Goal: Transaction & Acquisition: Purchase product/service

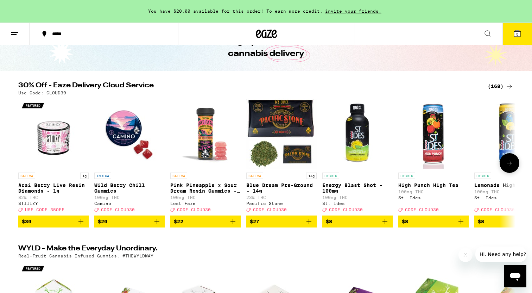
scroll to position [43, 0]
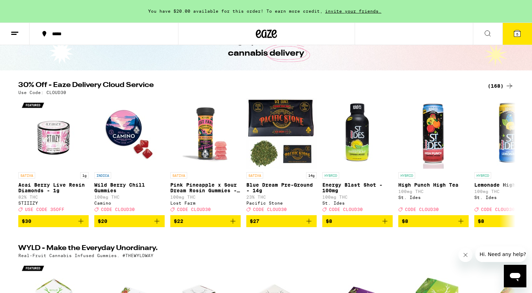
click at [496, 84] on div "(168)" at bounding box center [500, 86] width 26 height 8
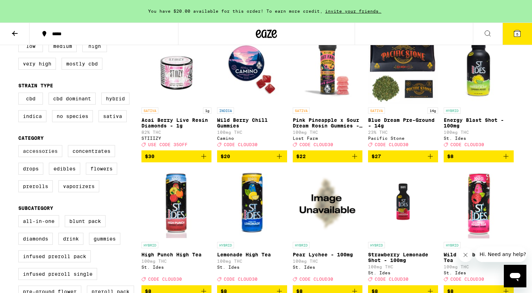
scroll to position [97, 0]
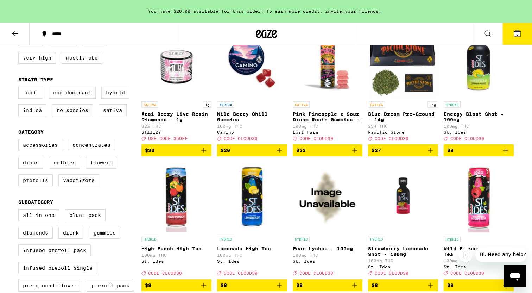
click at [38, 186] on label "Prerolls" at bounding box center [35, 180] width 34 height 12
click at [20, 140] on input "Prerolls" at bounding box center [20, 140] width 0 height 0
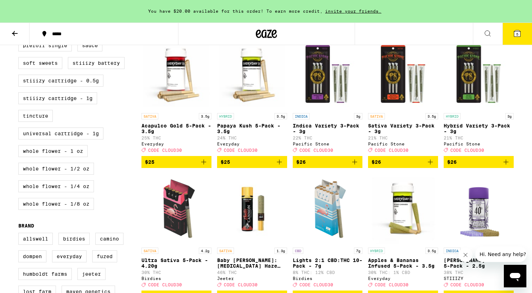
scroll to position [324, 0]
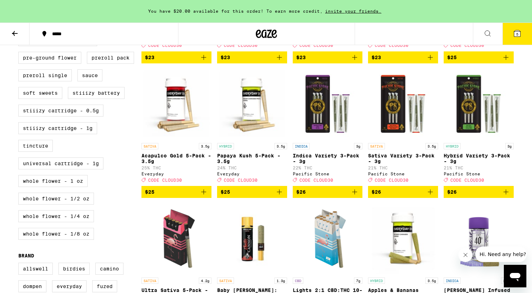
scroll to position [97, 0]
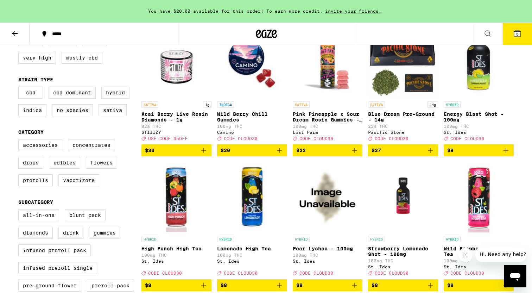
checkbox input "true"
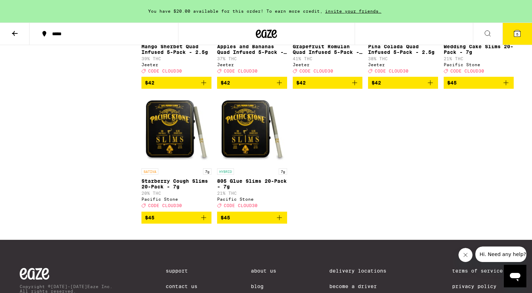
scroll to position [1240, 0]
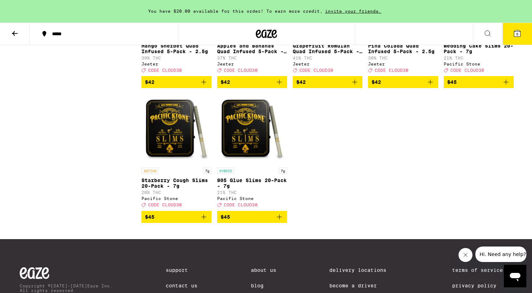
click at [521, 32] on icon at bounding box center [517, 33] width 8 height 8
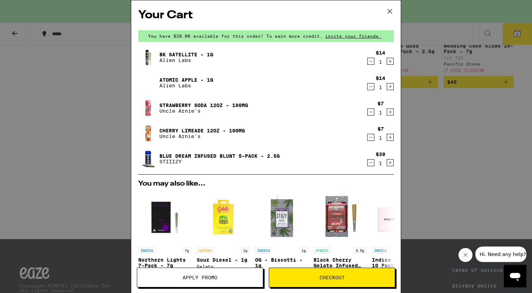
click at [373, 163] on icon "Decrement" at bounding box center [370, 162] width 6 height 8
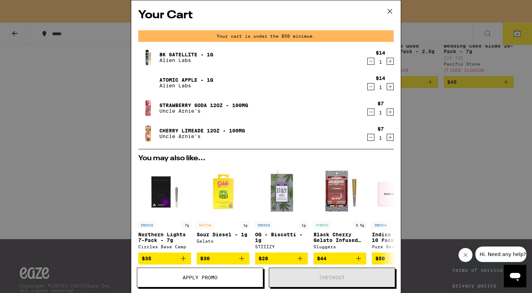
click at [371, 139] on icon "Decrement" at bounding box center [370, 137] width 6 height 8
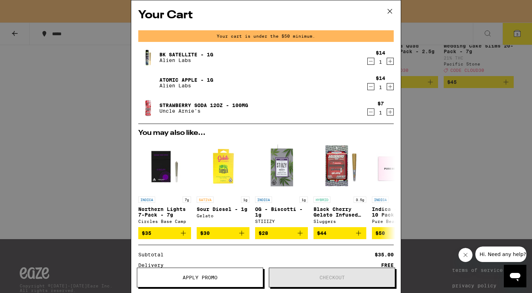
click at [371, 86] on icon "Decrement" at bounding box center [370, 86] width 6 height 8
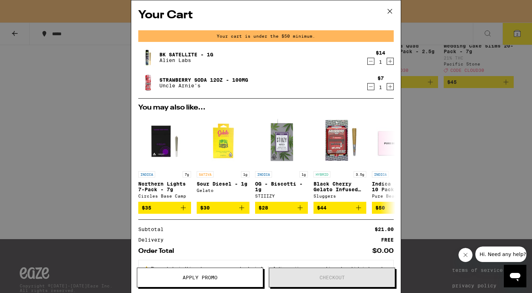
click at [369, 60] on icon "Decrement" at bounding box center [370, 61] width 6 height 8
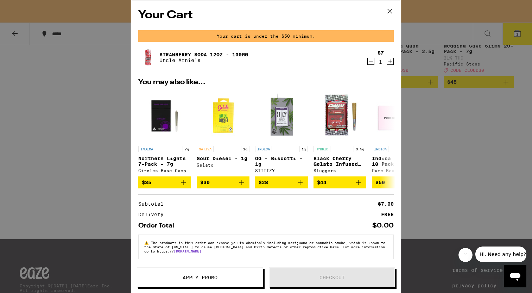
click at [371, 63] on icon "Decrement" at bounding box center [370, 61] width 6 height 8
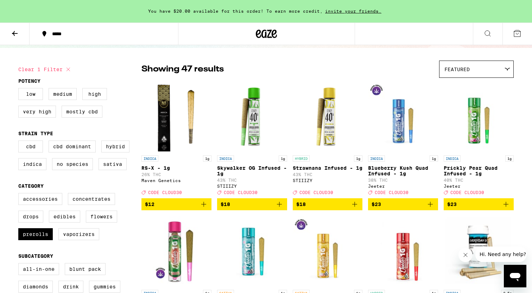
scroll to position [43, 0]
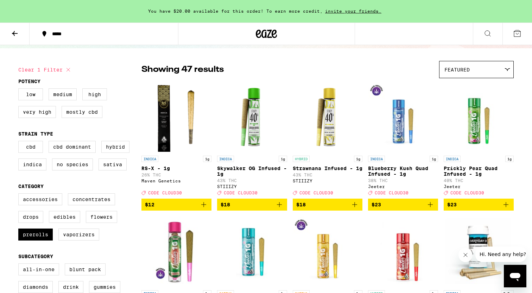
click at [167, 141] on img "Open page for RS-X - 1g from Maven Genetics" at bounding box center [176, 117] width 70 height 70
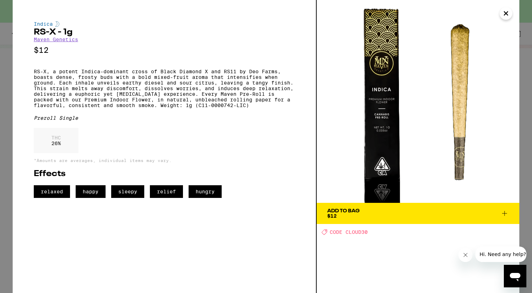
click at [356, 209] on div "Add To Bag" at bounding box center [343, 210] width 32 height 5
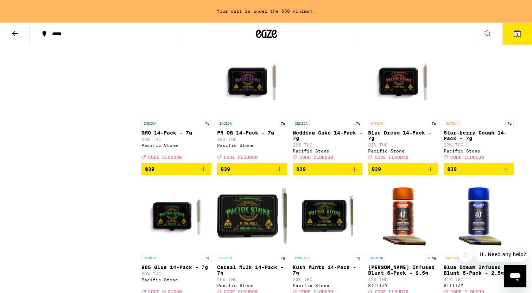
scroll to position [897, 0]
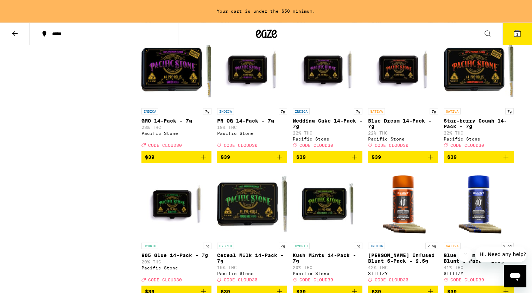
click at [506, 161] on icon "Add to bag" at bounding box center [505, 157] width 8 height 8
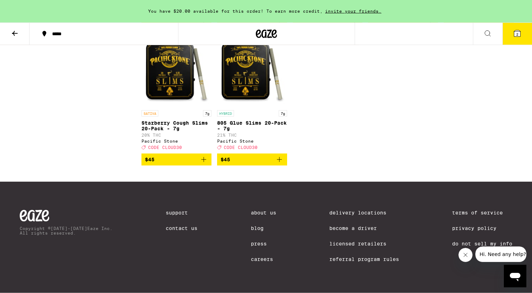
scroll to position [1300, 0]
click at [204, 164] on icon "Add to bag" at bounding box center [203, 159] width 8 height 8
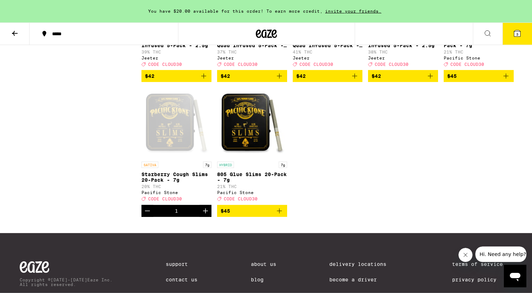
scroll to position [1247, 0]
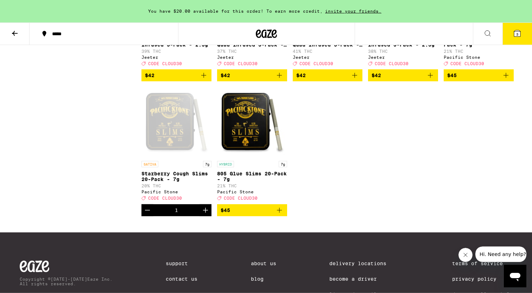
click at [508, 79] on icon "Add to bag" at bounding box center [505, 75] width 8 height 8
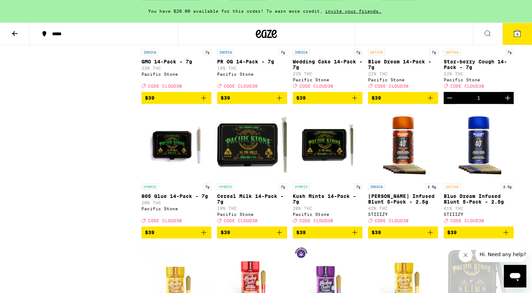
scroll to position [954, 0]
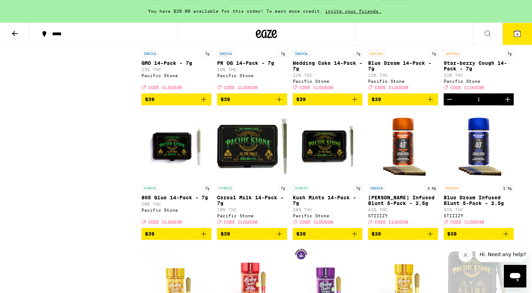
click at [450, 103] on icon "Decrement" at bounding box center [449, 99] width 8 height 8
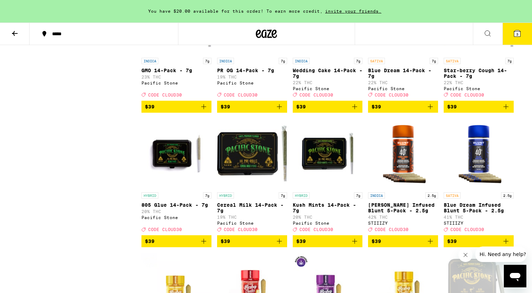
scroll to position [947, 0]
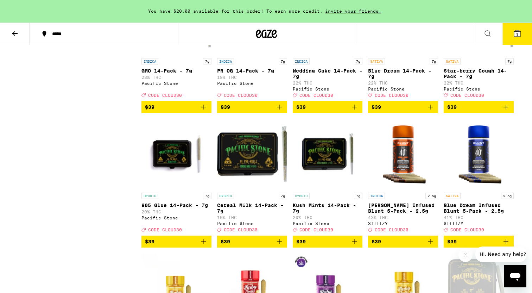
click at [329, 97] on span "CODE CLOUD30" at bounding box center [316, 95] width 34 height 5
